Goal: Task Accomplishment & Management: Manage account settings

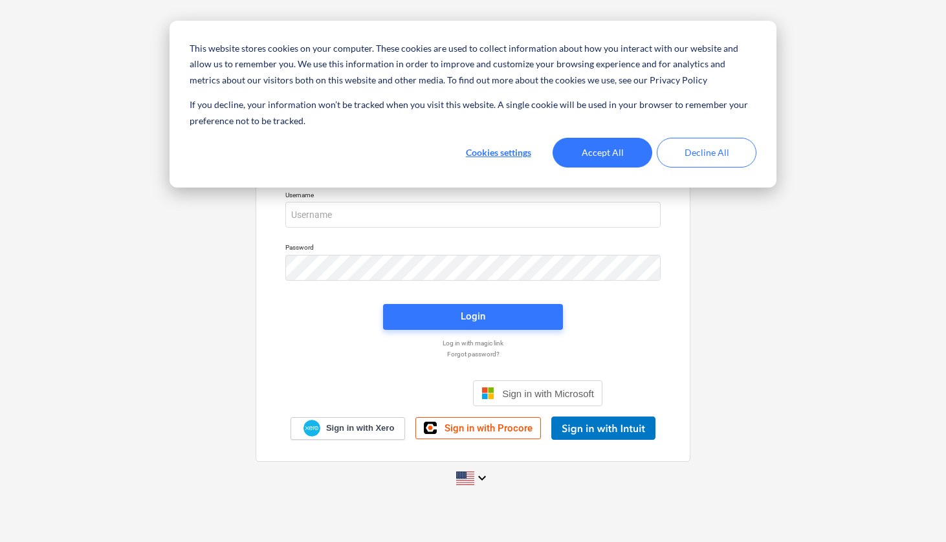
click at [613, 136] on div "This website stores cookies on your computer. These cookies are used to collect…" at bounding box center [473, 104] width 607 height 167
click at [603, 144] on button "Accept All" at bounding box center [603, 153] width 100 height 30
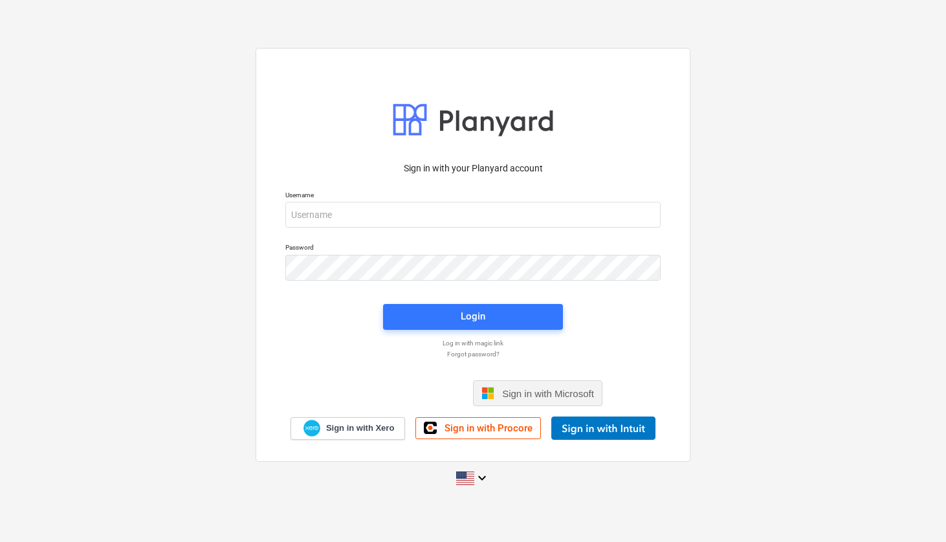
click at [509, 399] on span "Sign in with Microsoft" at bounding box center [548, 393] width 92 height 11
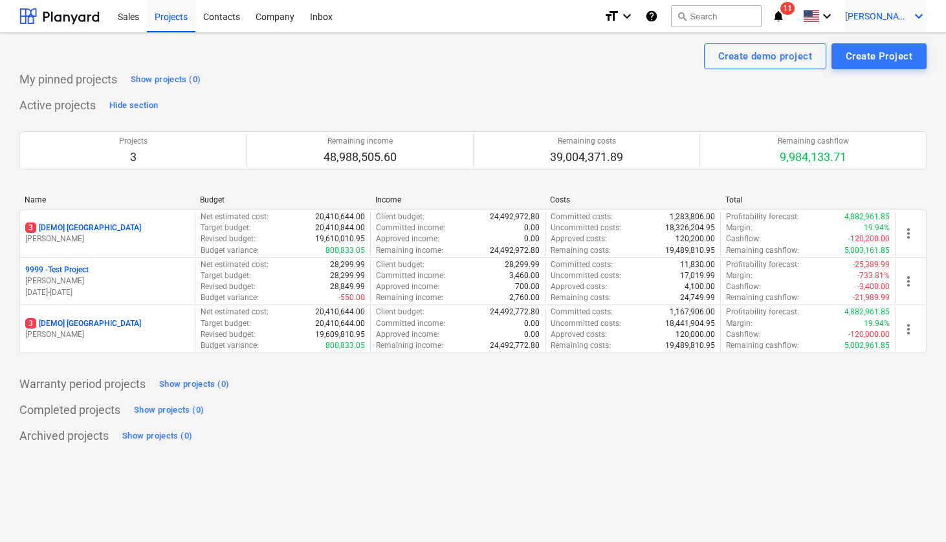
click at [881, 15] on span "[PERSON_NAME]" at bounding box center [877, 16] width 65 height 10
click at [872, 45] on div "Settings" at bounding box center [888, 50] width 78 height 21
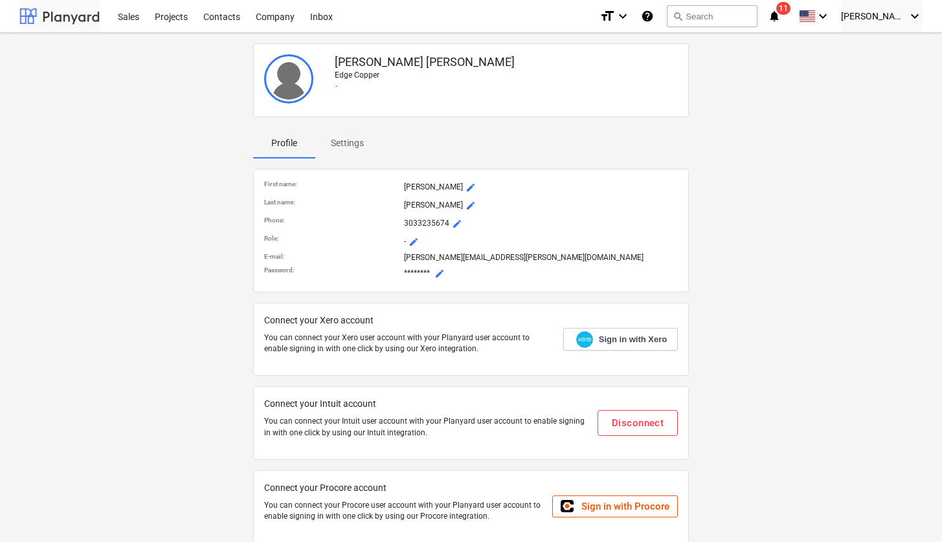
click at [83, 20] on div at bounding box center [59, 16] width 80 height 32
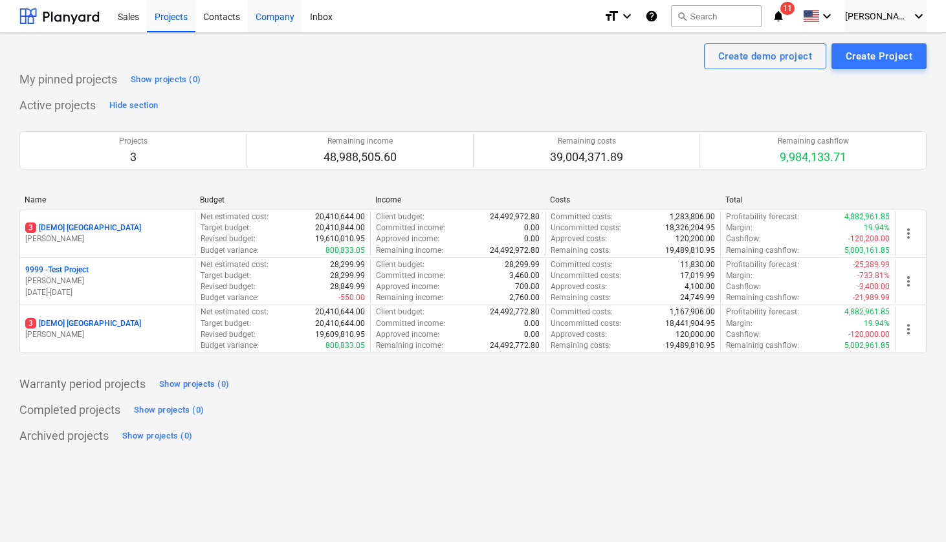
click at [279, 19] on div "Company" at bounding box center [275, 15] width 54 height 33
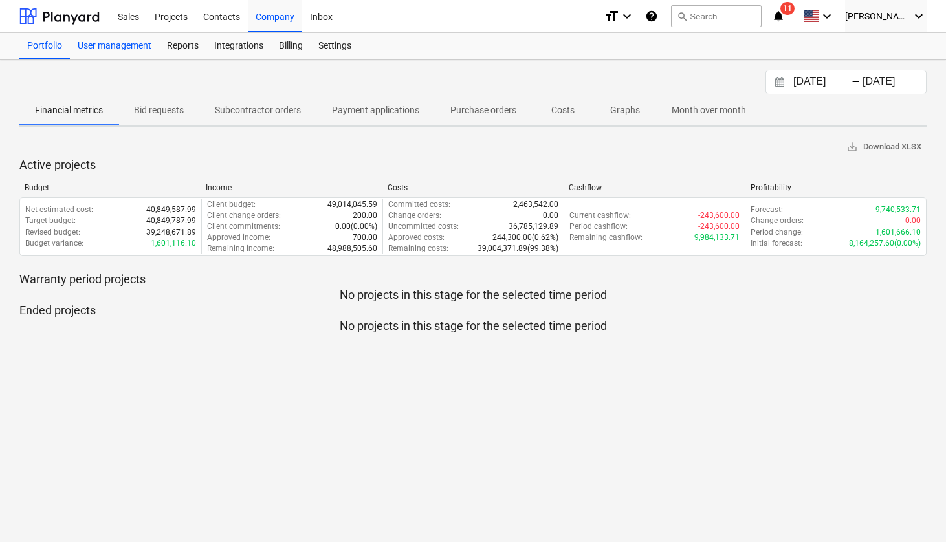
click at [137, 53] on div "User management" at bounding box center [114, 46] width 89 height 26
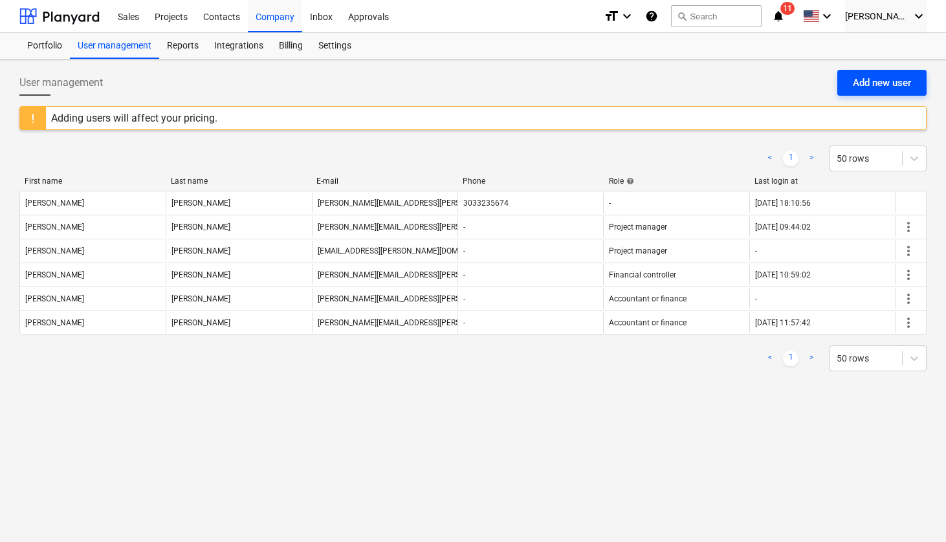
click at [851, 89] on button "Add new user" at bounding box center [881, 83] width 89 height 26
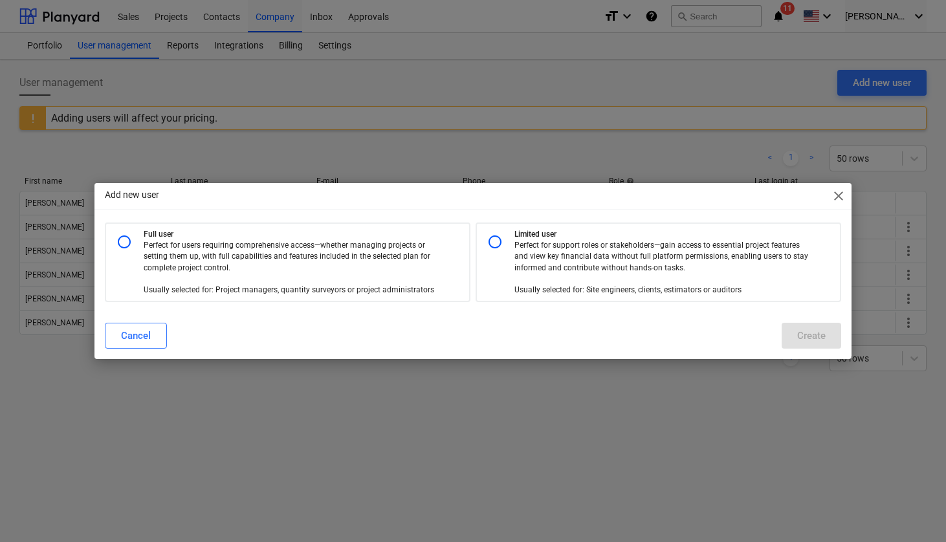
click at [339, 241] on p "Perfect for users requiring comprehensive access—whether managing projects or s…" at bounding box center [294, 268] width 300 height 56
radio input "true"
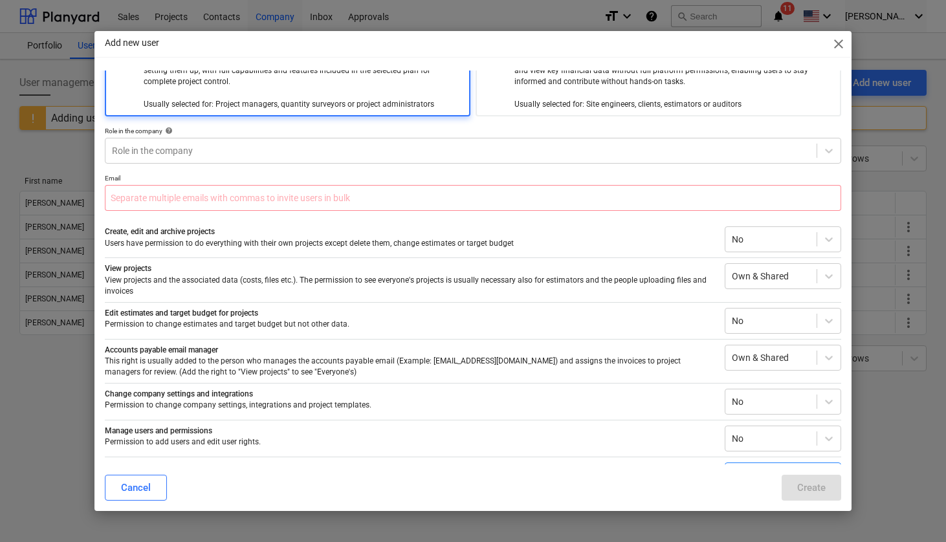
scroll to position [68, 0]
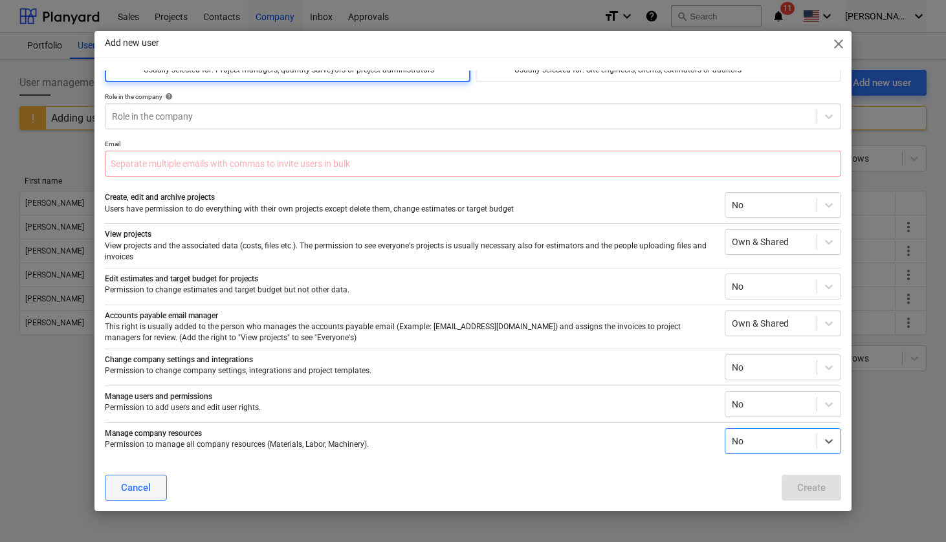
click at [153, 494] on button "Cancel" at bounding box center [136, 488] width 62 height 26
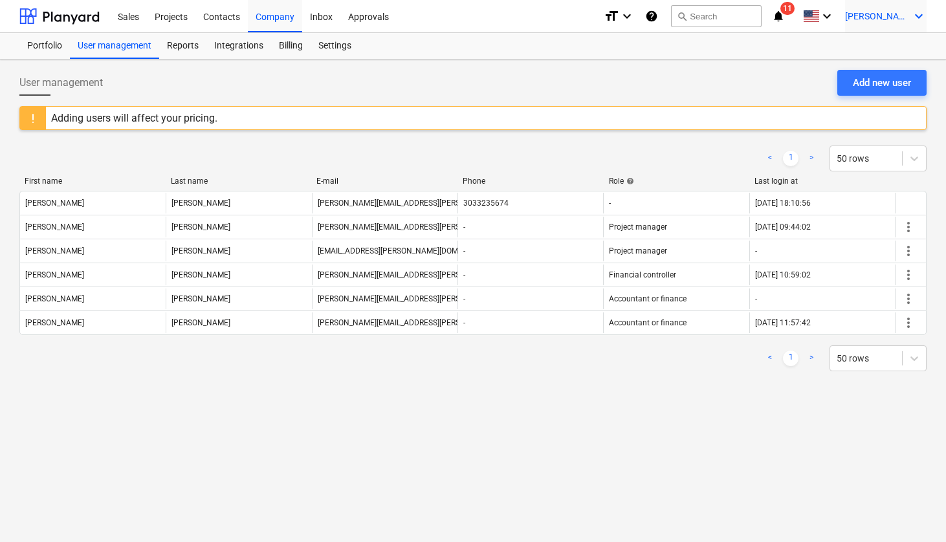
click at [899, 12] on span "[PERSON_NAME]" at bounding box center [877, 16] width 65 height 10
click at [542, 93] on div at bounding box center [473, 271] width 946 height 542
click at [291, 45] on div "Billing" at bounding box center [290, 46] width 39 height 26
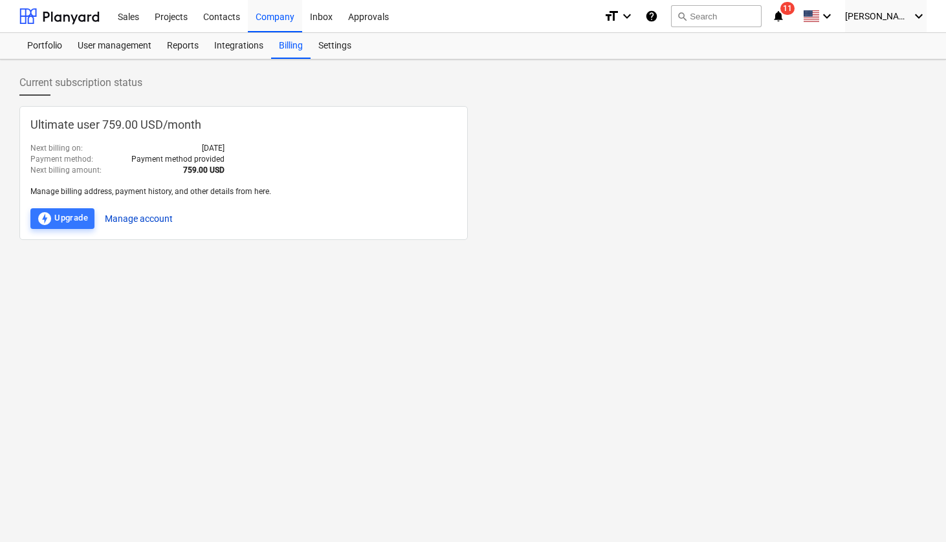
click at [147, 216] on button "Manage account" at bounding box center [139, 218] width 68 height 21
click at [156, 216] on button "Manage account" at bounding box center [139, 218] width 68 height 21
click at [471, 283] on div "Current subscription status Ultimate user 759.00 USD / month Next billing on : …" at bounding box center [473, 301] width 946 height 483
click at [724, 13] on button "search Search" at bounding box center [716, 16] width 91 height 22
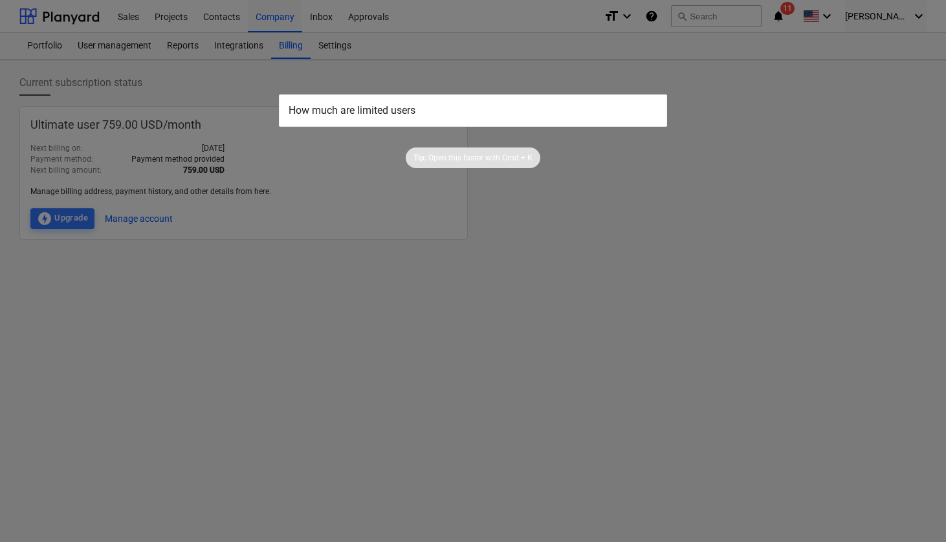
type input "How much are limited users"
click at [516, 114] on input "How much are limited users" at bounding box center [473, 110] width 388 height 32
click at [462, 214] on div at bounding box center [473, 271] width 946 height 542
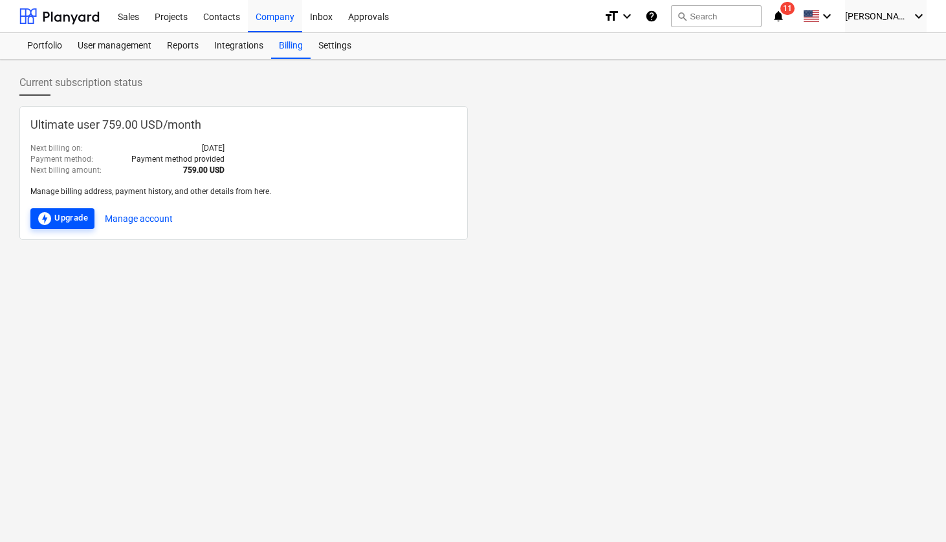
click at [82, 216] on div "offline_bolt Upgrade" at bounding box center [62, 219] width 51 height 16
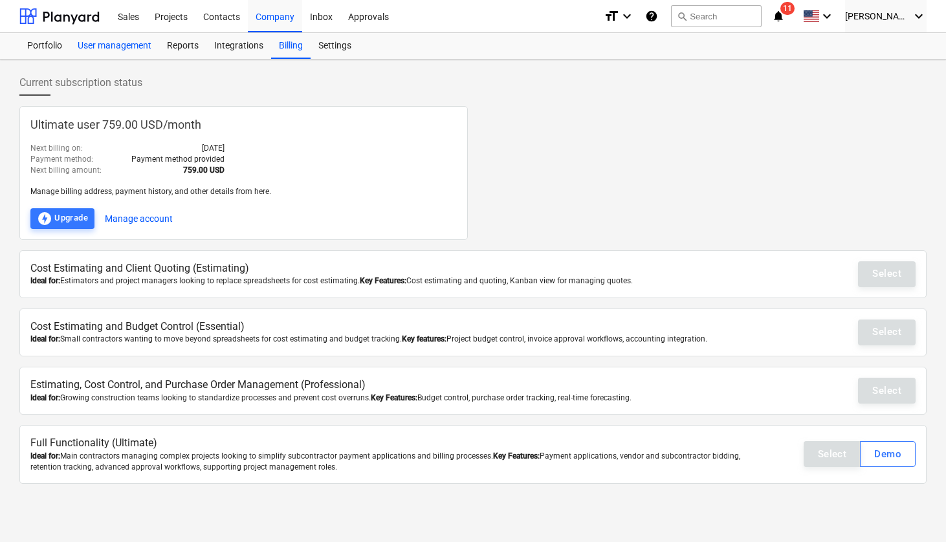
click at [118, 49] on div "User management" at bounding box center [114, 46] width 89 height 26
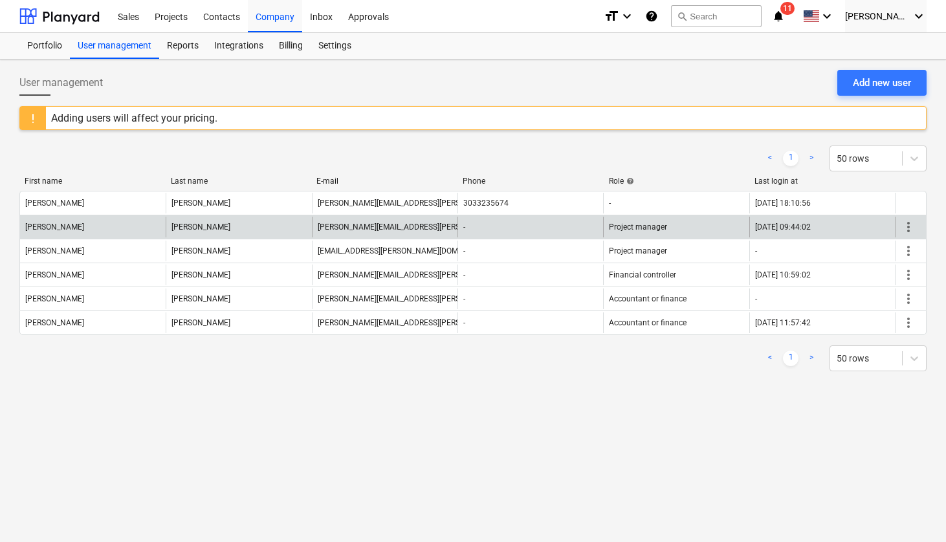
click at [911, 228] on span "more_vert" at bounding box center [909, 227] width 16 height 16
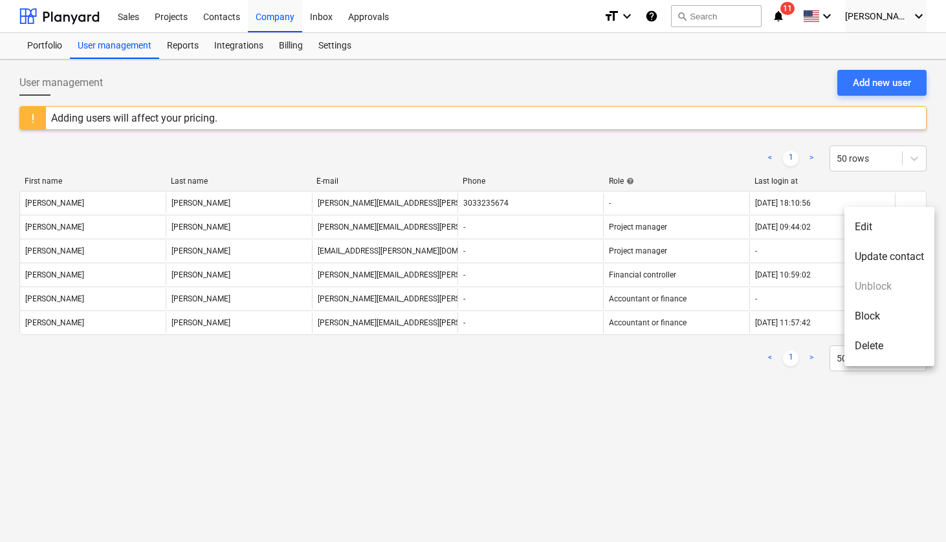
click at [803, 420] on div at bounding box center [473, 271] width 946 height 542
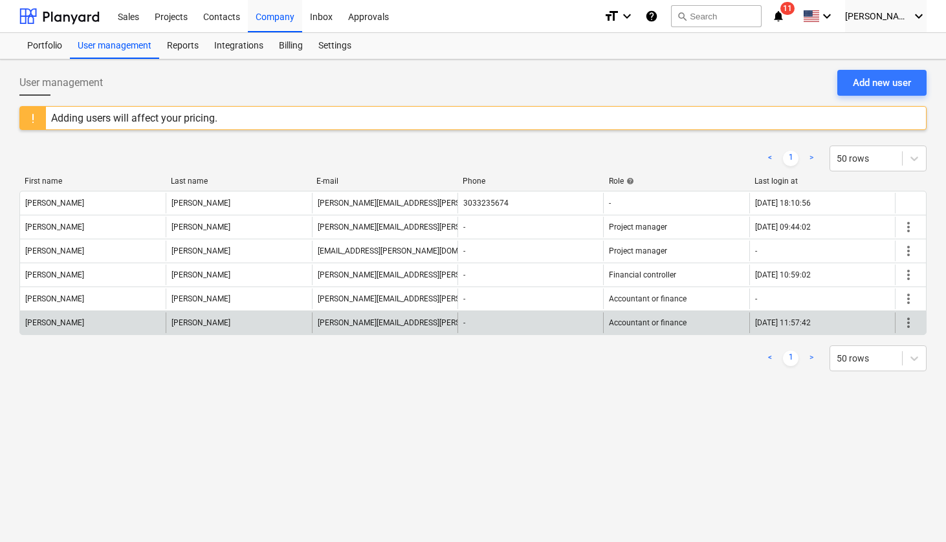
click at [905, 325] on span "more_vert" at bounding box center [909, 323] width 16 height 16
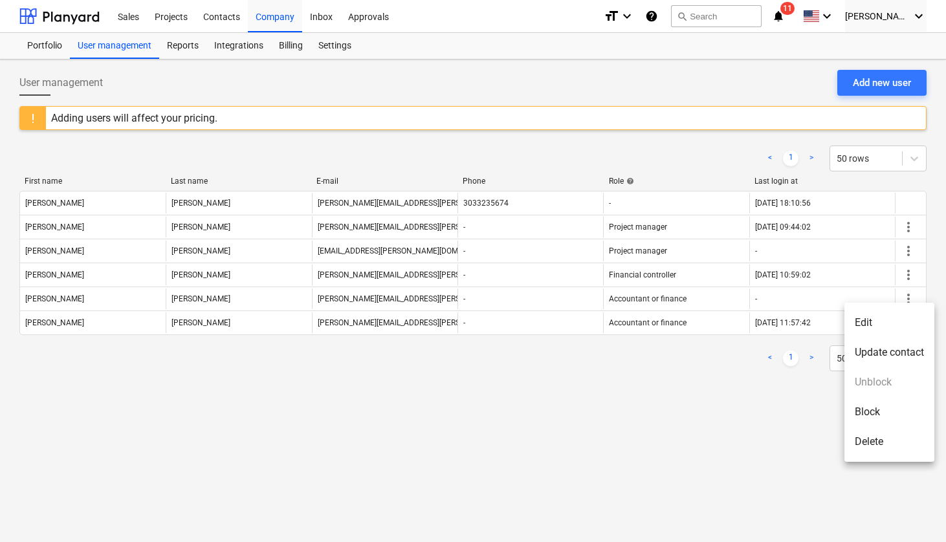
click at [890, 324] on li "Edit" at bounding box center [890, 323] width 90 height 30
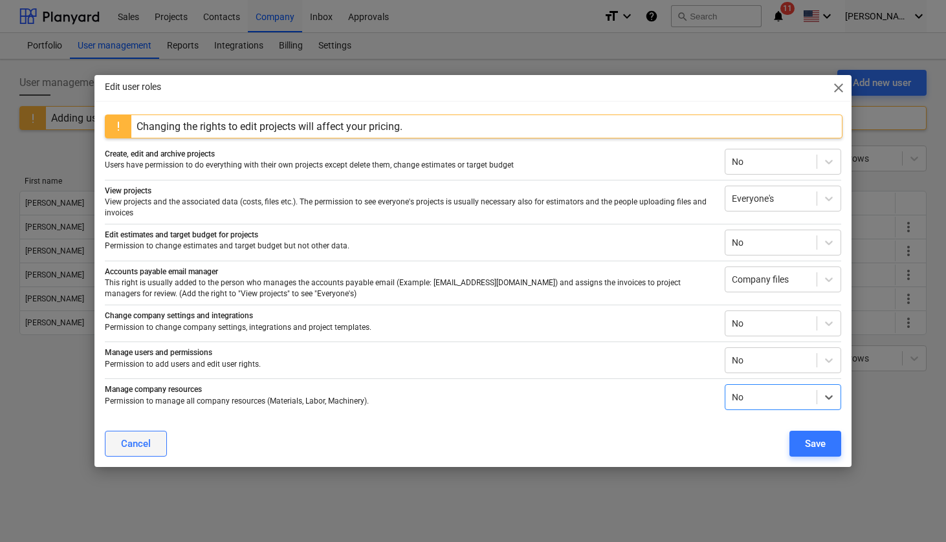
click at [144, 445] on div "Cancel" at bounding box center [136, 444] width 30 height 17
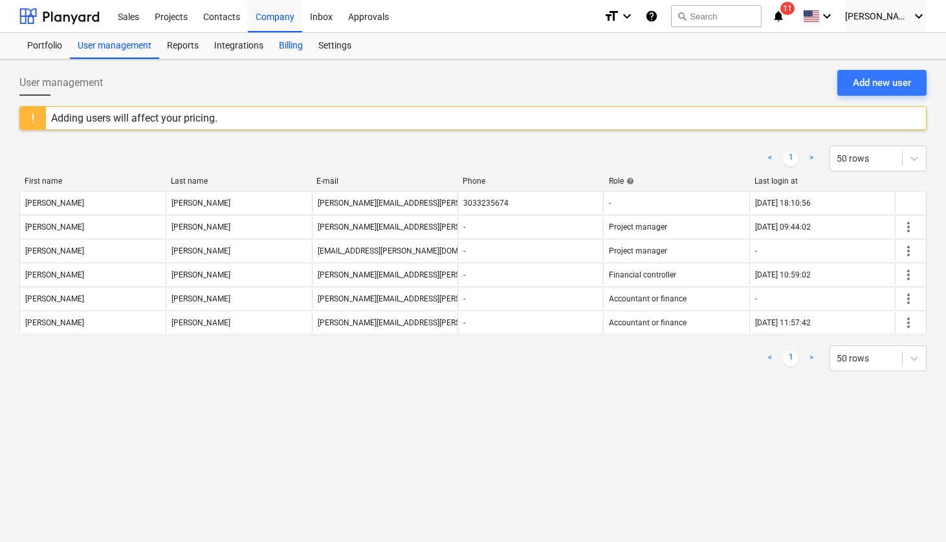
click at [288, 49] on div "Billing" at bounding box center [290, 46] width 39 height 26
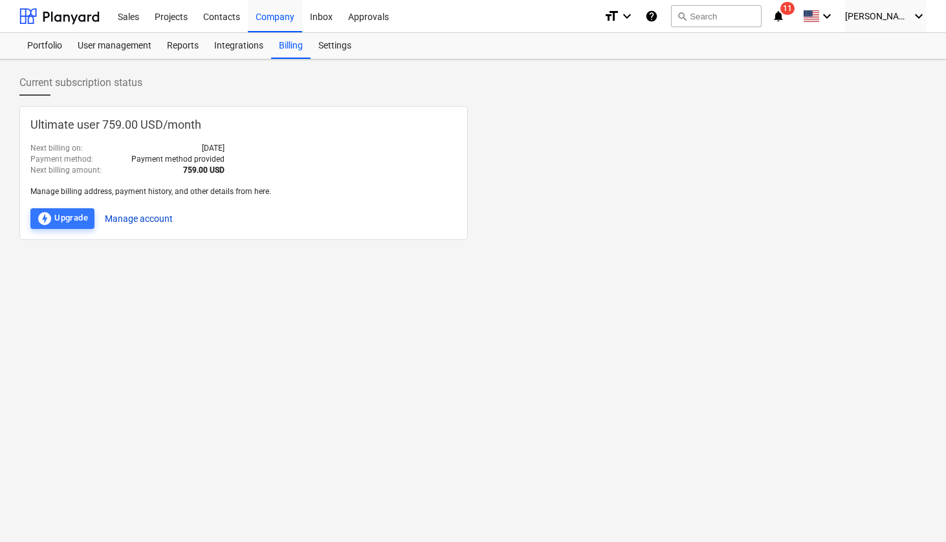
click at [131, 223] on button "Manage account" at bounding box center [139, 218] width 68 height 21
